Goal: Task Accomplishment & Management: Use online tool/utility

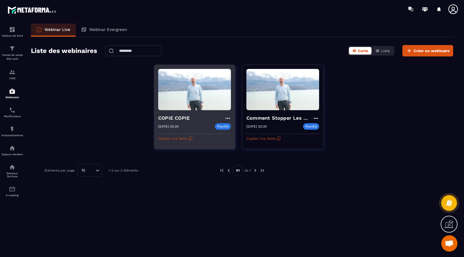
click at [175, 123] on div "COPIE COPIE" at bounding box center [194, 118] width 73 height 9
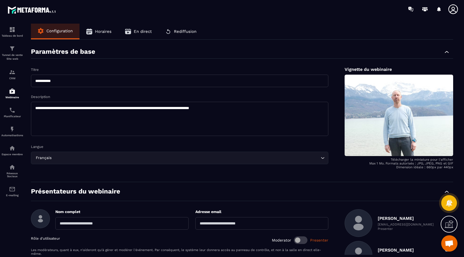
scroll to position [84, 0]
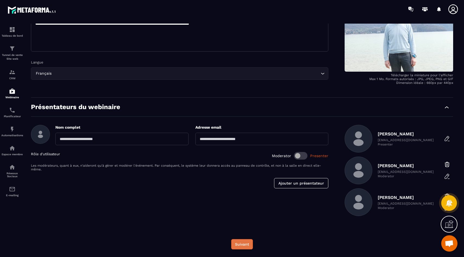
click at [241, 243] on button "Suivant" at bounding box center [242, 244] width 22 height 10
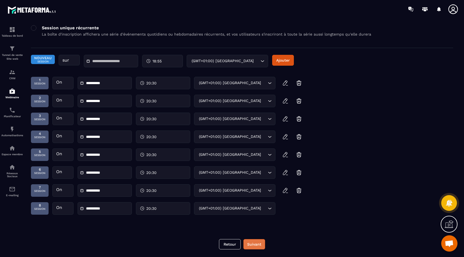
scroll to position [84, 0]
click at [249, 241] on button "Suivant" at bounding box center [254, 244] width 22 height 10
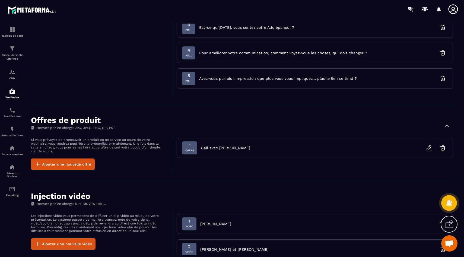
scroll to position [196, 0]
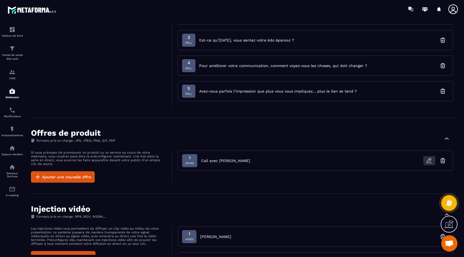
click at [427, 161] on icon "button" at bounding box center [429, 160] width 4 height 5
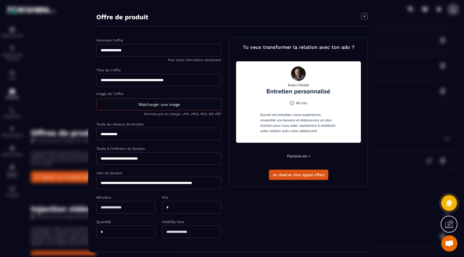
click at [131, 179] on input "**********" at bounding box center [158, 182] width 125 height 12
paste input "Modal window"
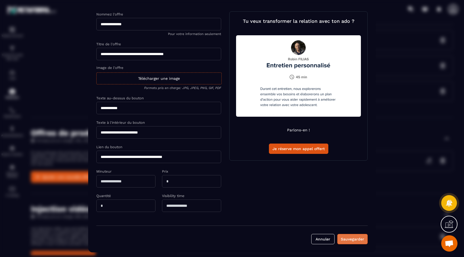
type input "**********"
click at [354, 234] on button "Sauvegarder" at bounding box center [352, 238] width 30 height 10
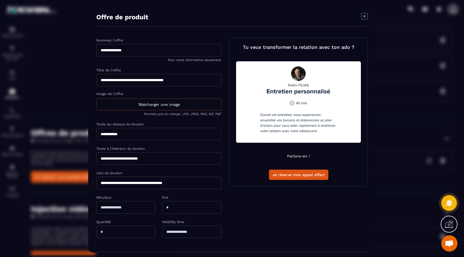
click at [42, 133] on div "Modal window" at bounding box center [232, 128] width 464 height 257
click at [363, 17] on icon "Modal window" at bounding box center [364, 16] width 2 height 2
